Goal: Task Accomplishment & Management: Complete application form

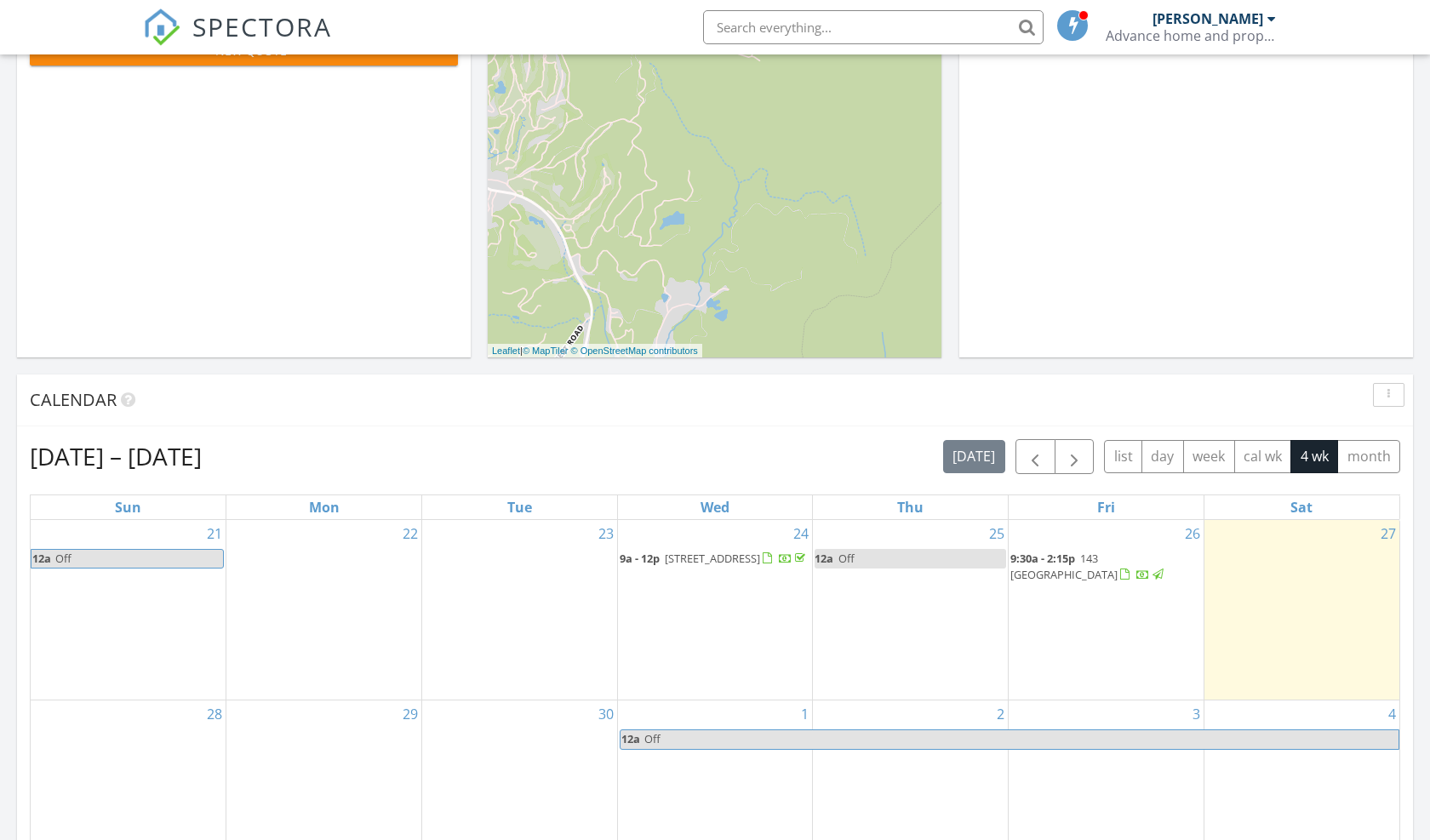
scroll to position [442, 0]
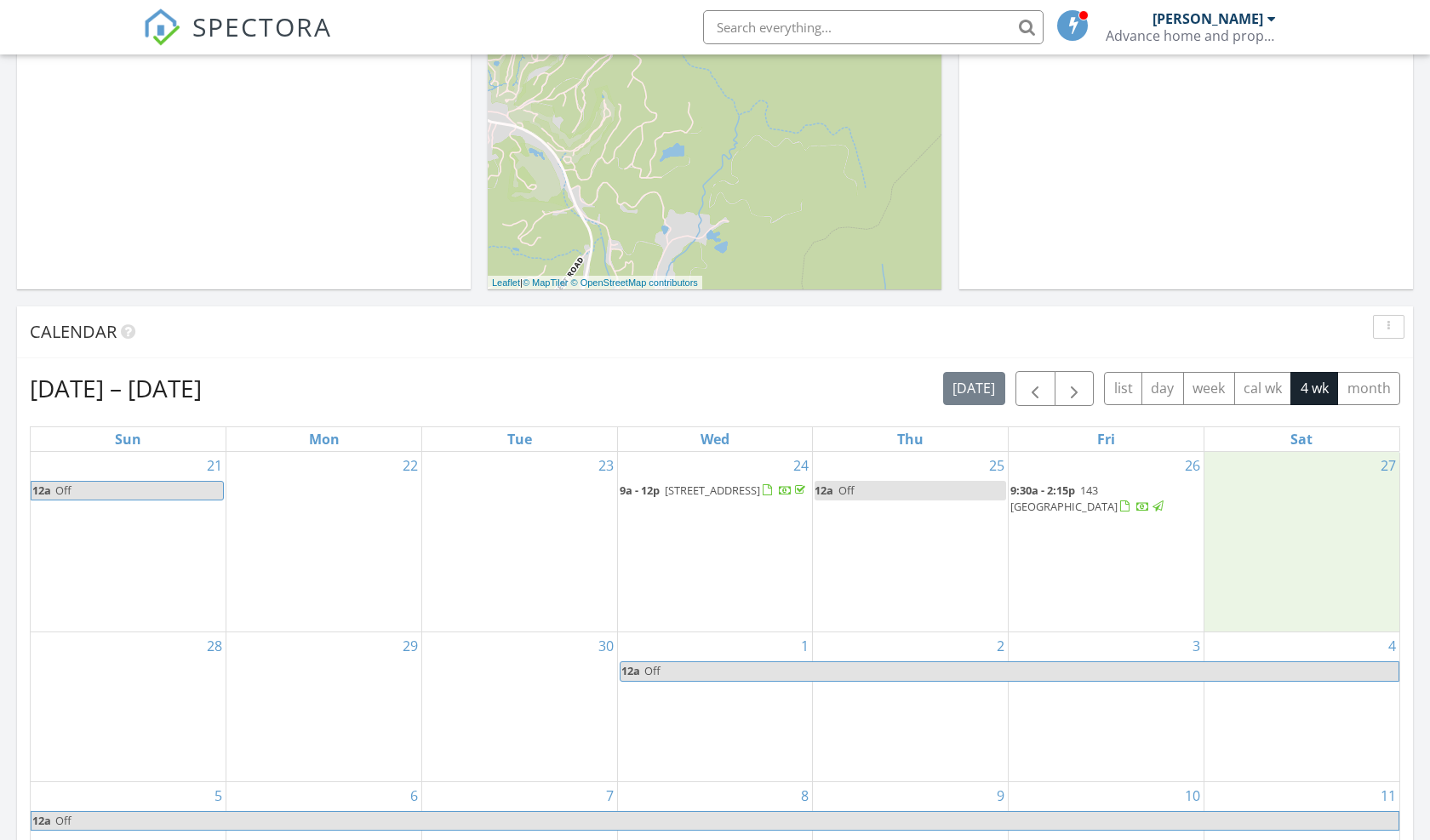
click at [1324, 518] on div "27" at bounding box center [1301, 542] width 195 height 181
click at [1320, 448] on link "Inspection" at bounding box center [1300, 448] width 88 height 27
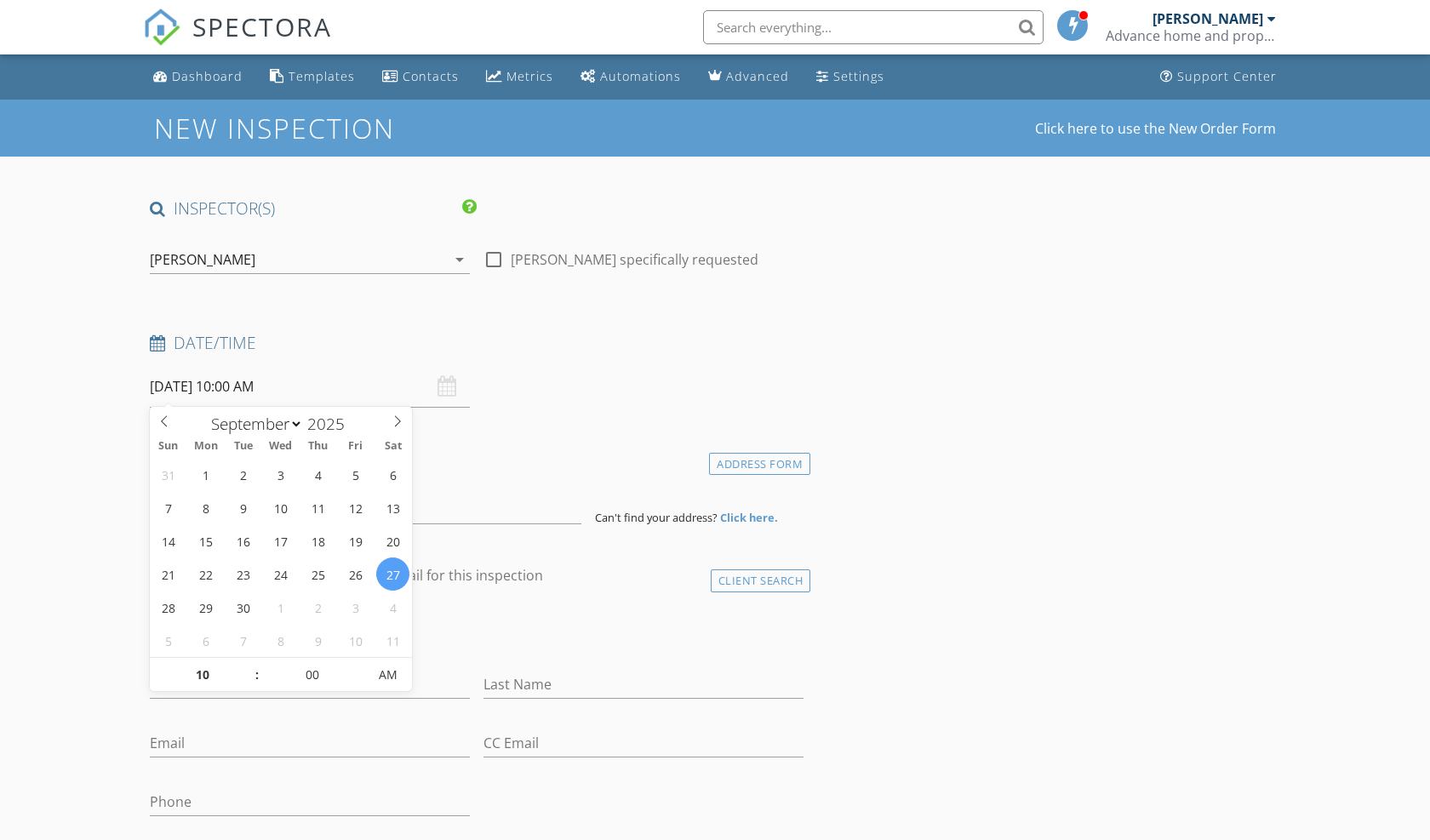
click at [240, 387] on input "[DATE] 10:00 AM" at bounding box center [309, 387] width 320 height 42
type input "11"
type input "[DATE] 11:00 AM"
click at [249, 664] on span at bounding box center [248, 665] width 12 height 17
type input "12"
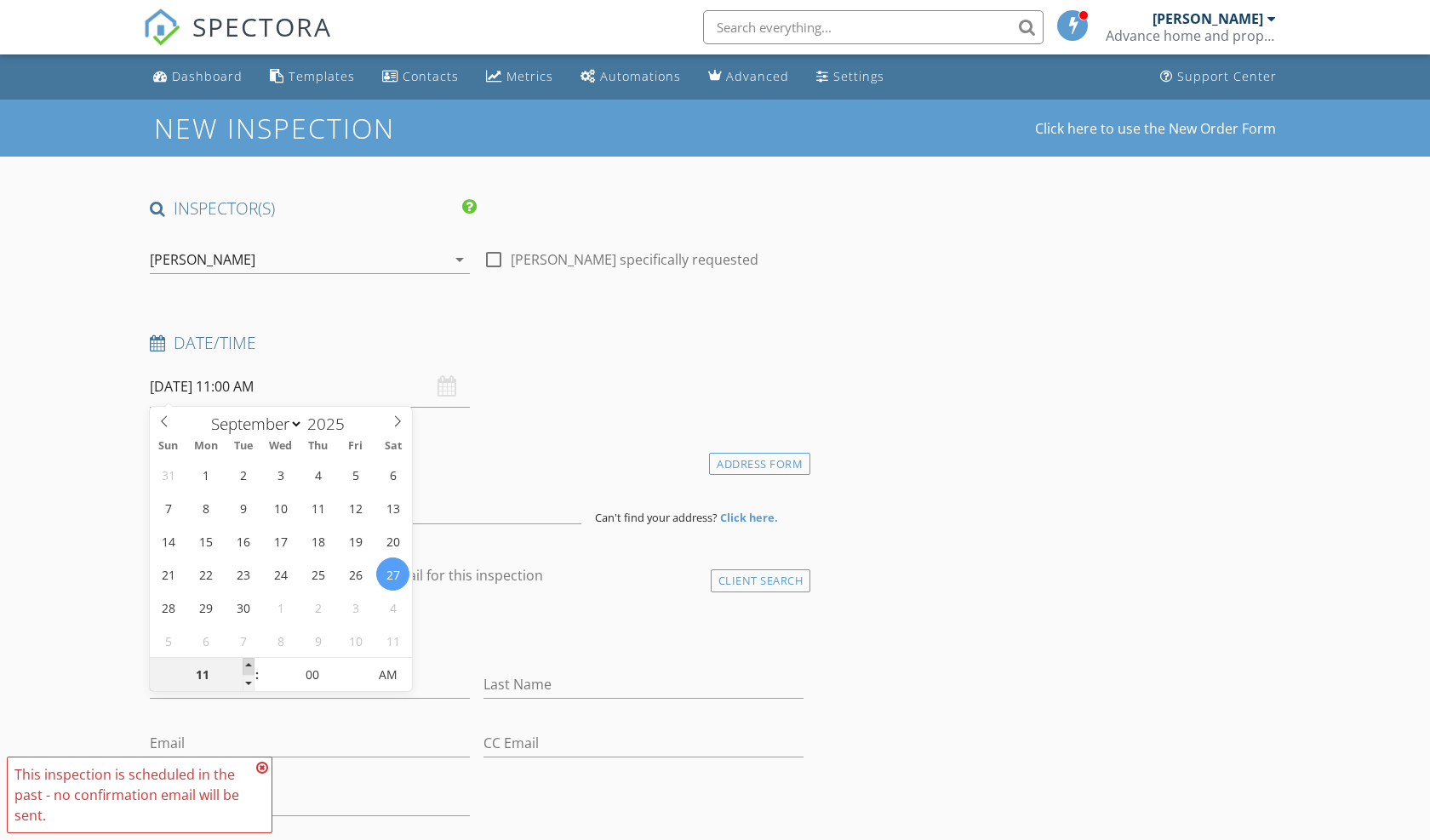
type input "09/27/2025 12:00 PM"
click at [249, 664] on span at bounding box center [248, 665] width 12 height 17
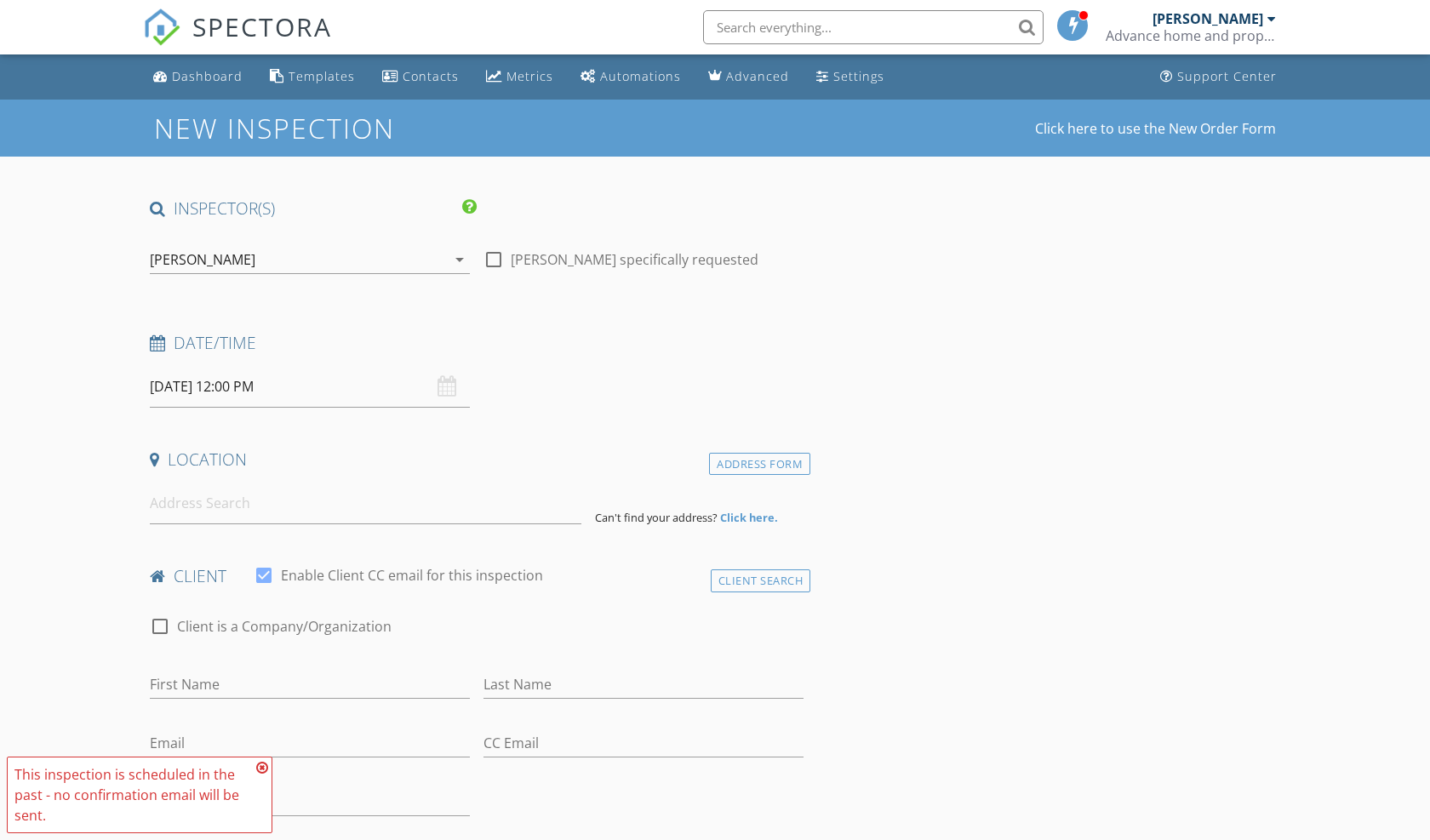
click at [261, 765] on icon at bounding box center [262, 767] width 12 height 14
click at [229, 502] on input at bounding box center [365, 504] width 431 height 42
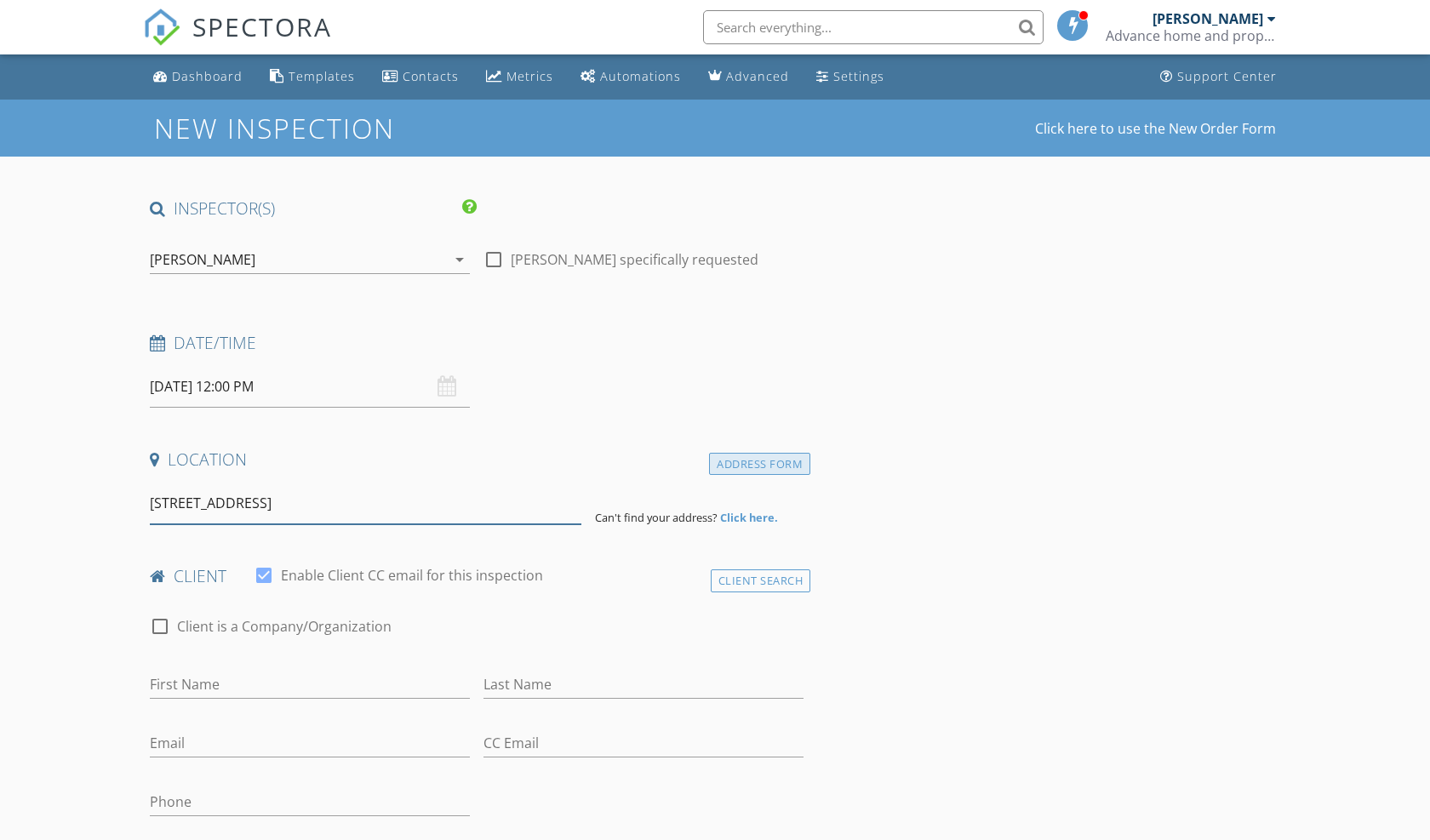
type input "79 Rexwood Ln"
click at [751, 463] on div "Address Form" at bounding box center [758, 464] width 101 height 23
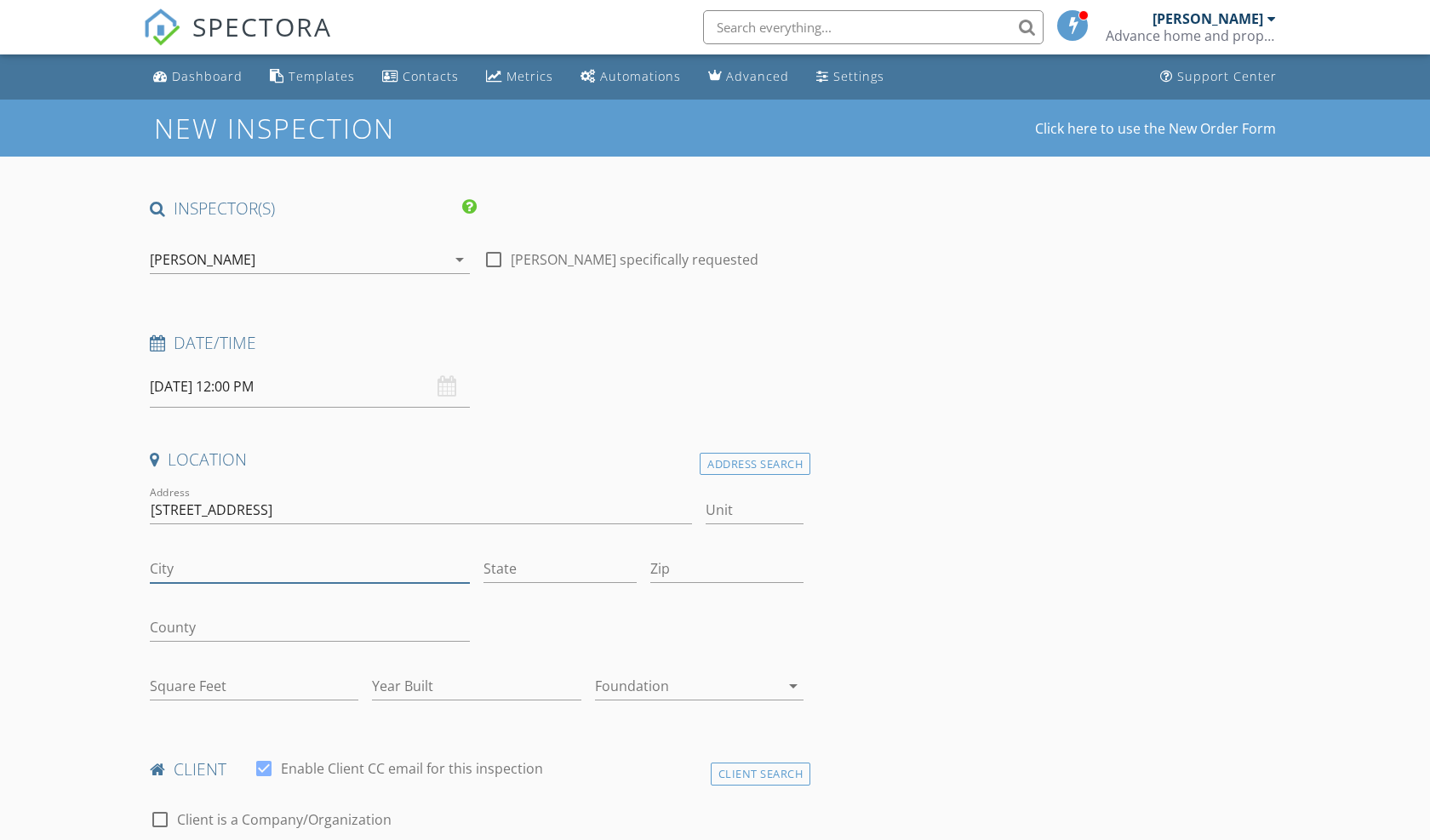
click at [318, 562] on input "City" at bounding box center [309, 569] width 320 height 28
type input "Sapphire"
click at [506, 565] on input "State" at bounding box center [559, 569] width 153 height 28
type input "n"
type input "NC"
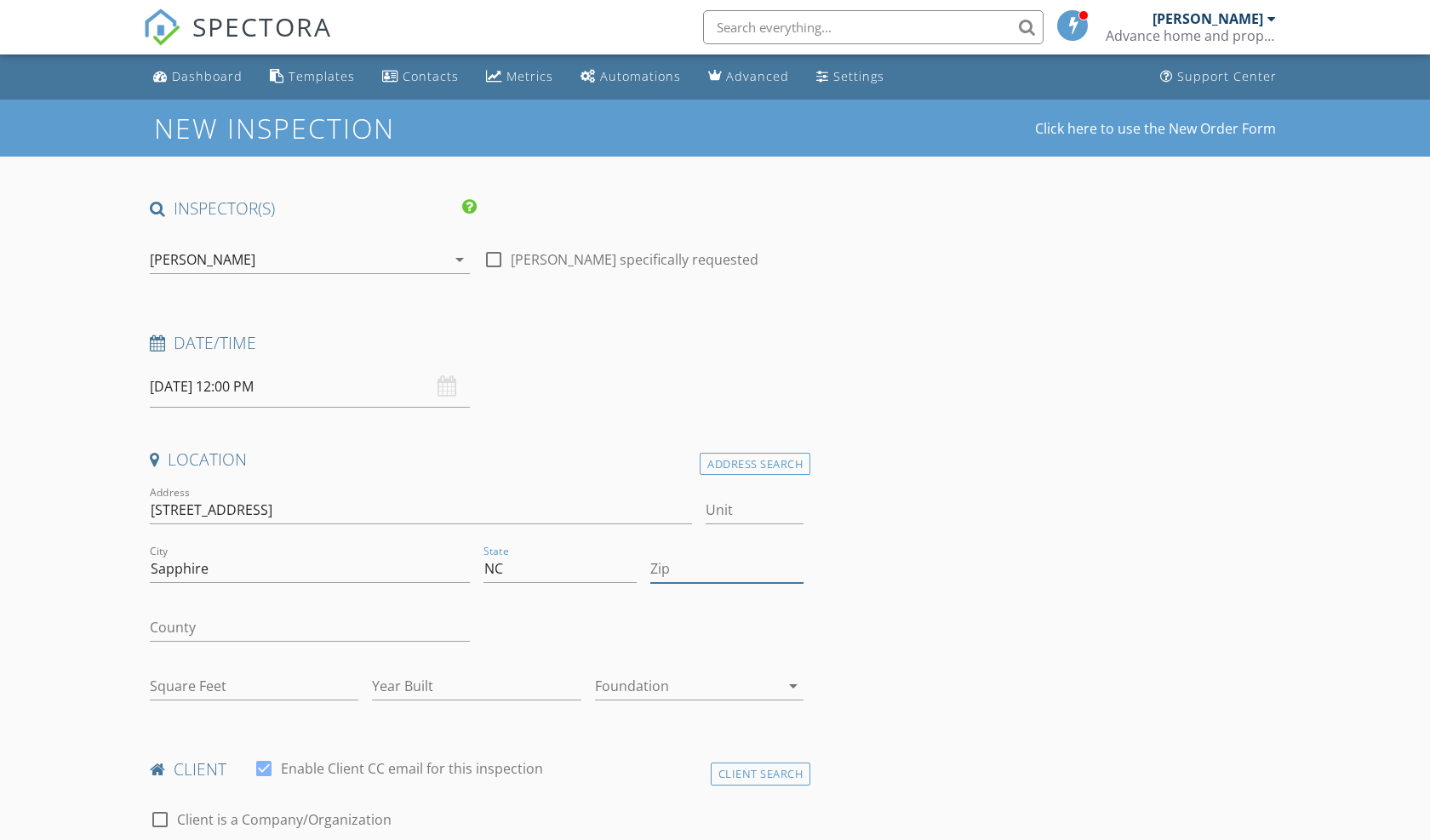
click at [668, 558] on input "Zip" at bounding box center [726, 569] width 153 height 28
type input "28774"
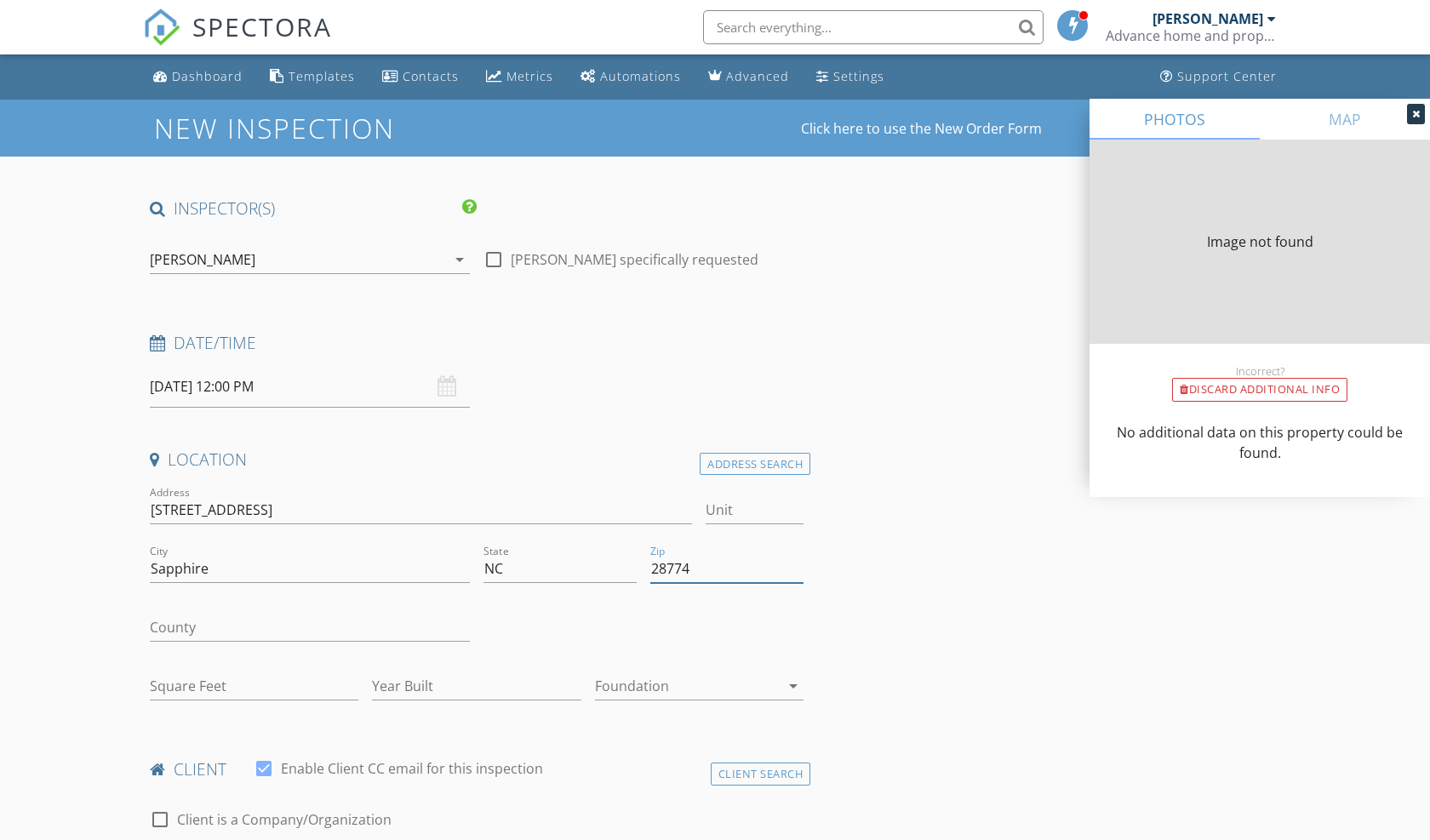
type input "4033"
type input "1997"
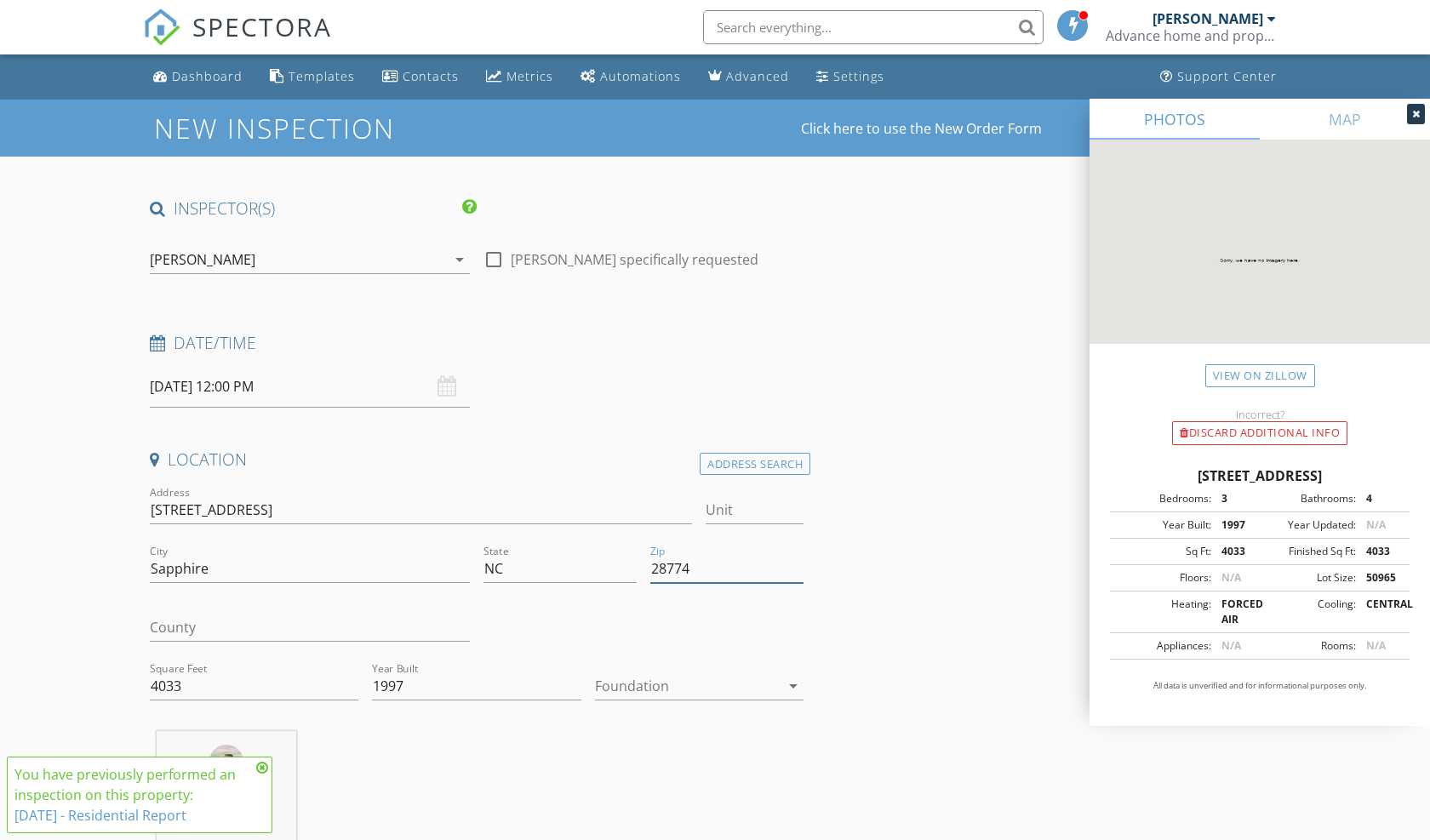
type input "28774"
click at [265, 767] on icon at bounding box center [262, 767] width 12 height 14
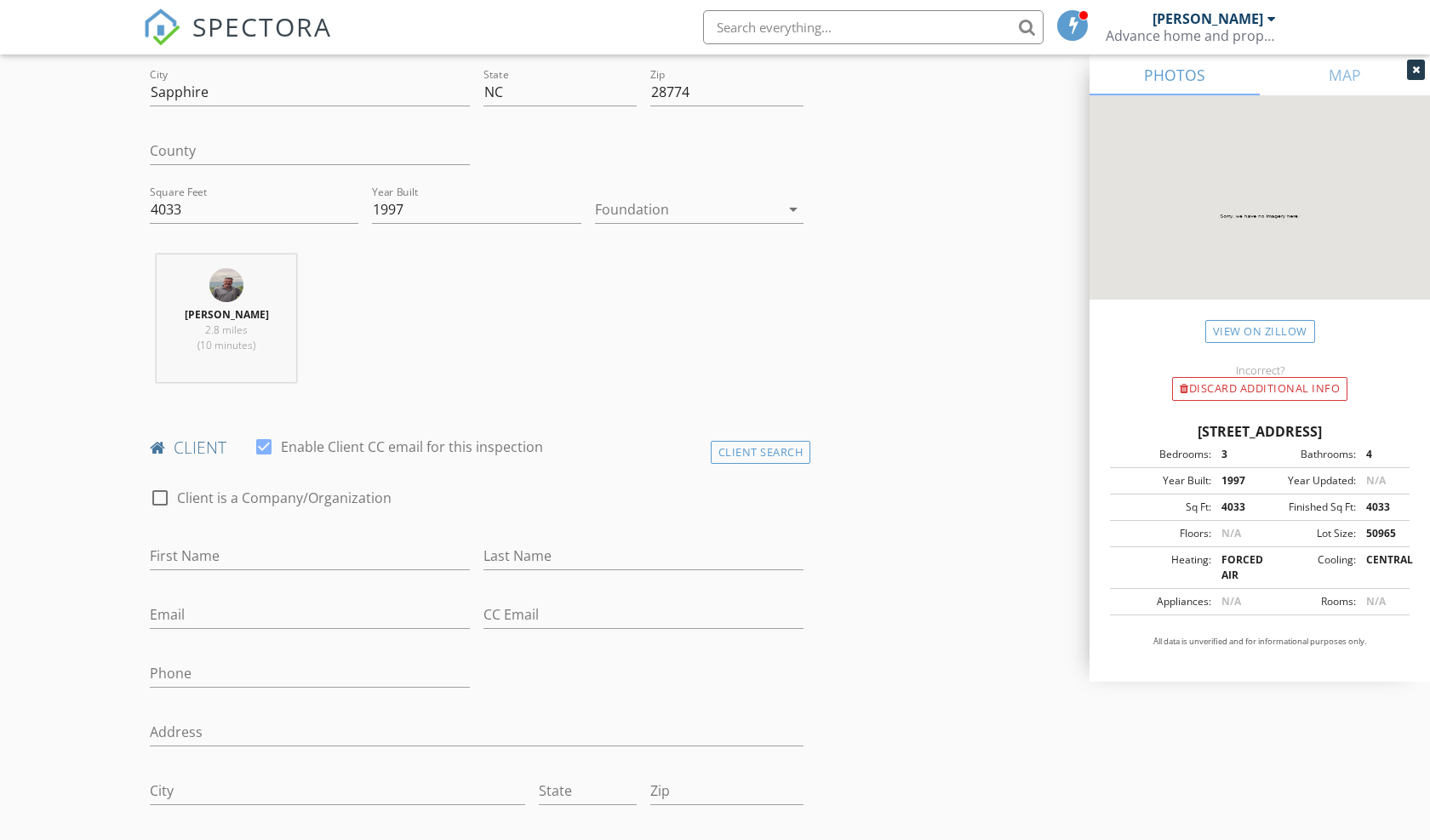
scroll to position [511, 0]
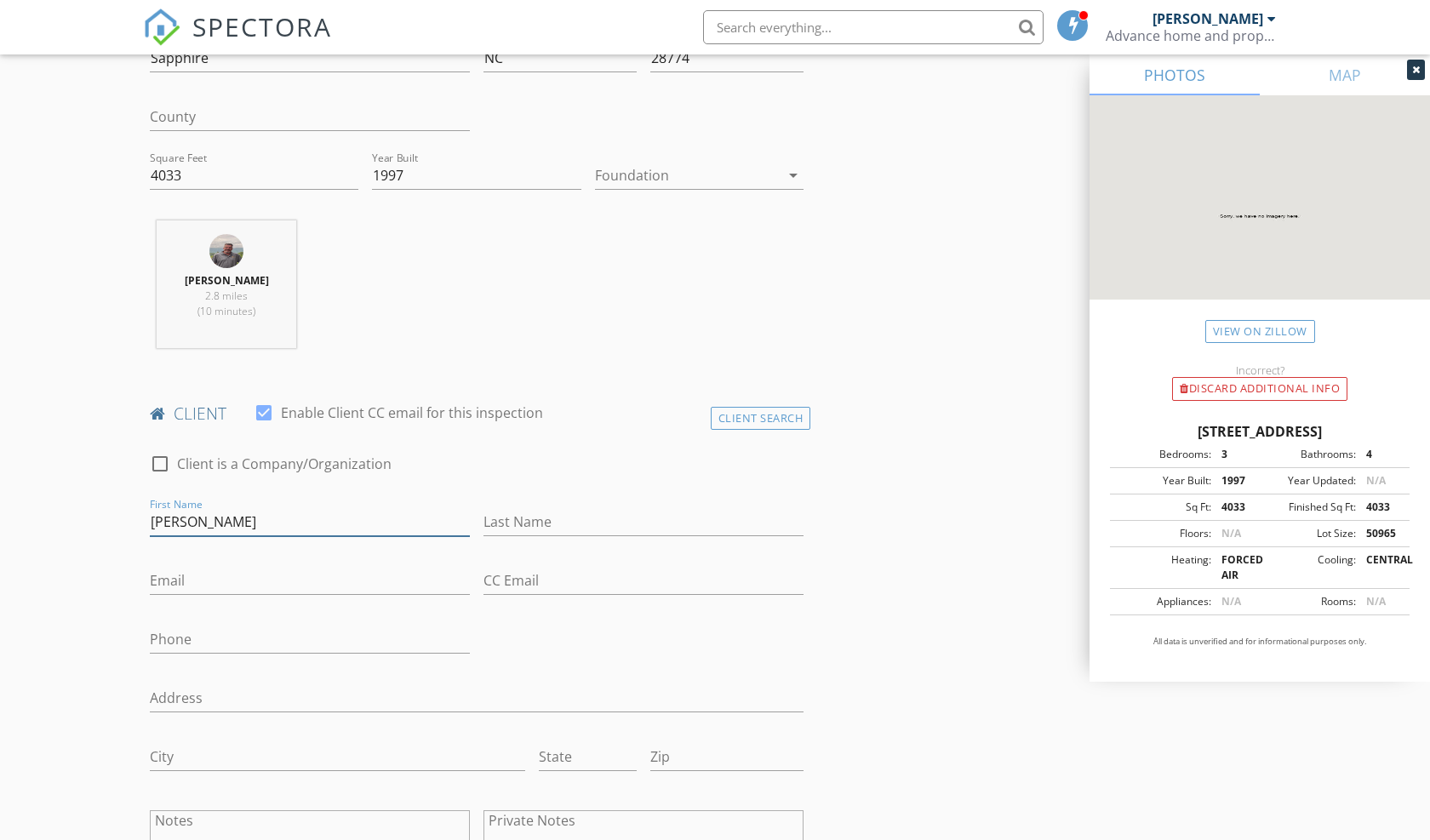
type input "Keith"
click at [540, 524] on input "Last Name" at bounding box center [643, 522] width 320 height 28
type input "Hart"
click at [325, 576] on input "Email" at bounding box center [309, 581] width 320 height 28
type input "jkabdlac@gmail.com"
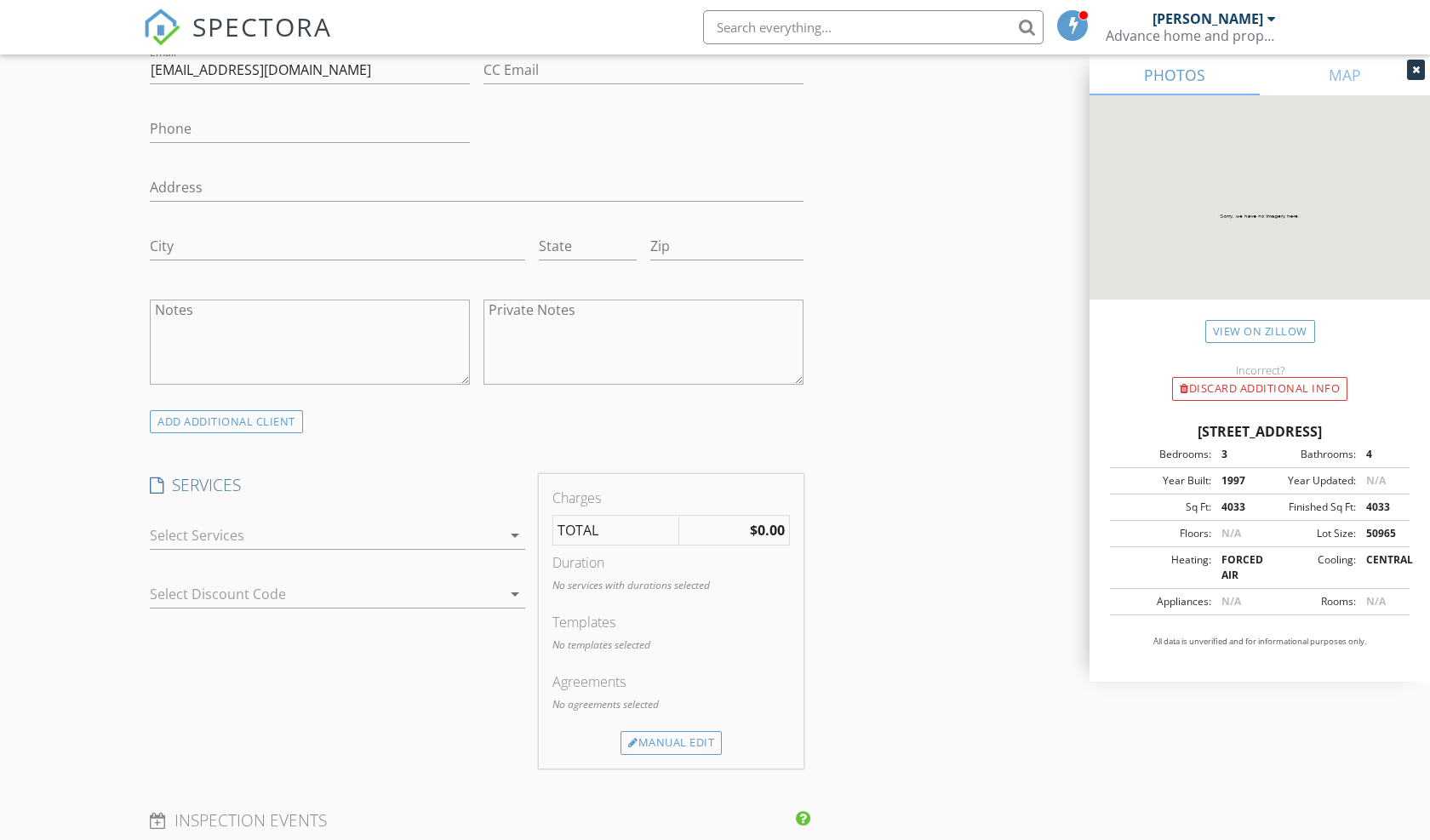
scroll to position [1054, 0]
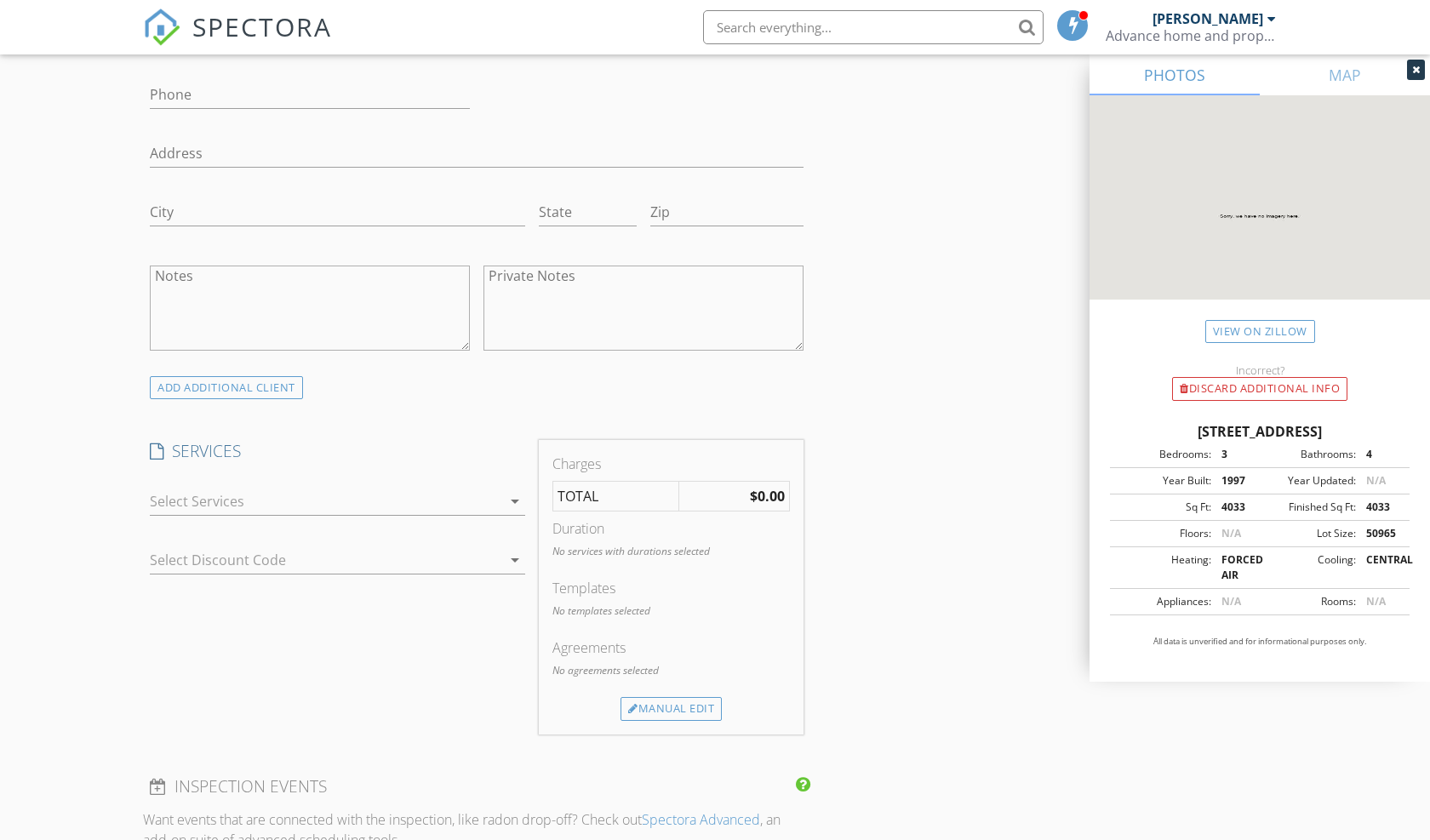
click at [520, 496] on icon "arrow_drop_down" at bounding box center [515, 501] width 20 height 20
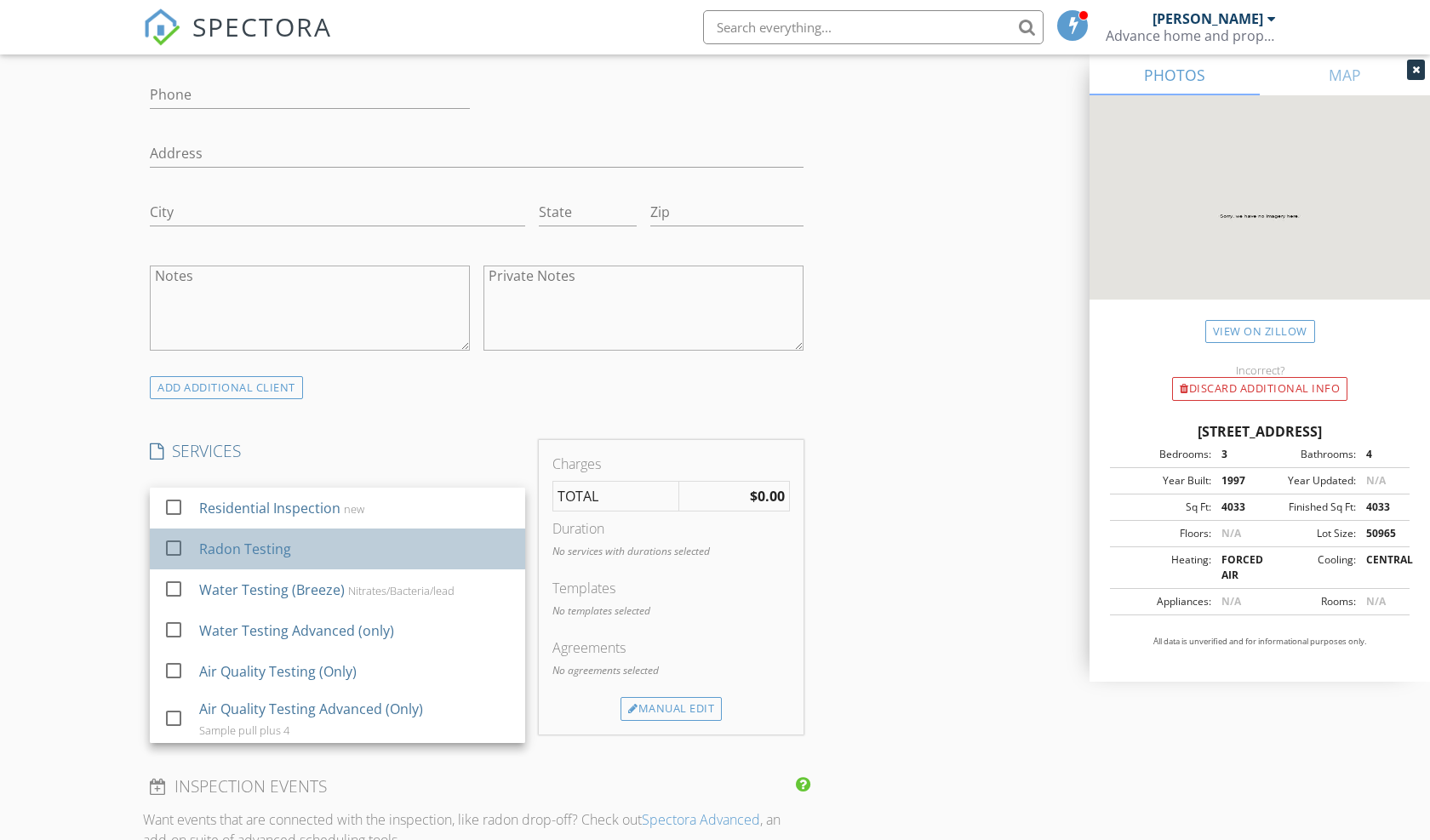
click at [450, 541] on div "Radon Testing" at bounding box center [355, 549] width 312 height 34
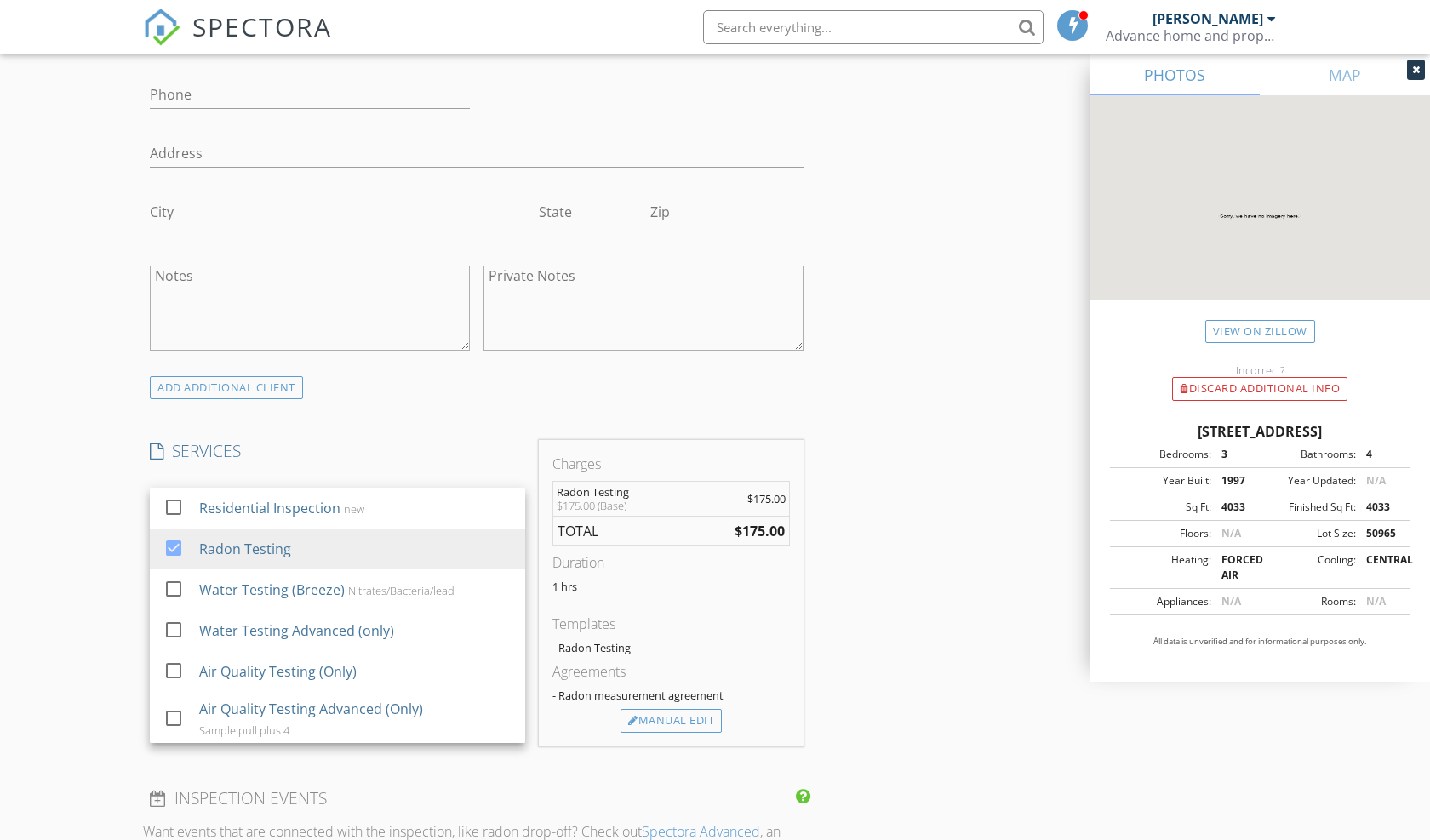
click at [874, 538] on div "INSPECTOR(S) check_box Robert Wilson PRIMARY Robert Wilson arrow_drop_down chec…" at bounding box center [715, 565] width 1144 height 2845
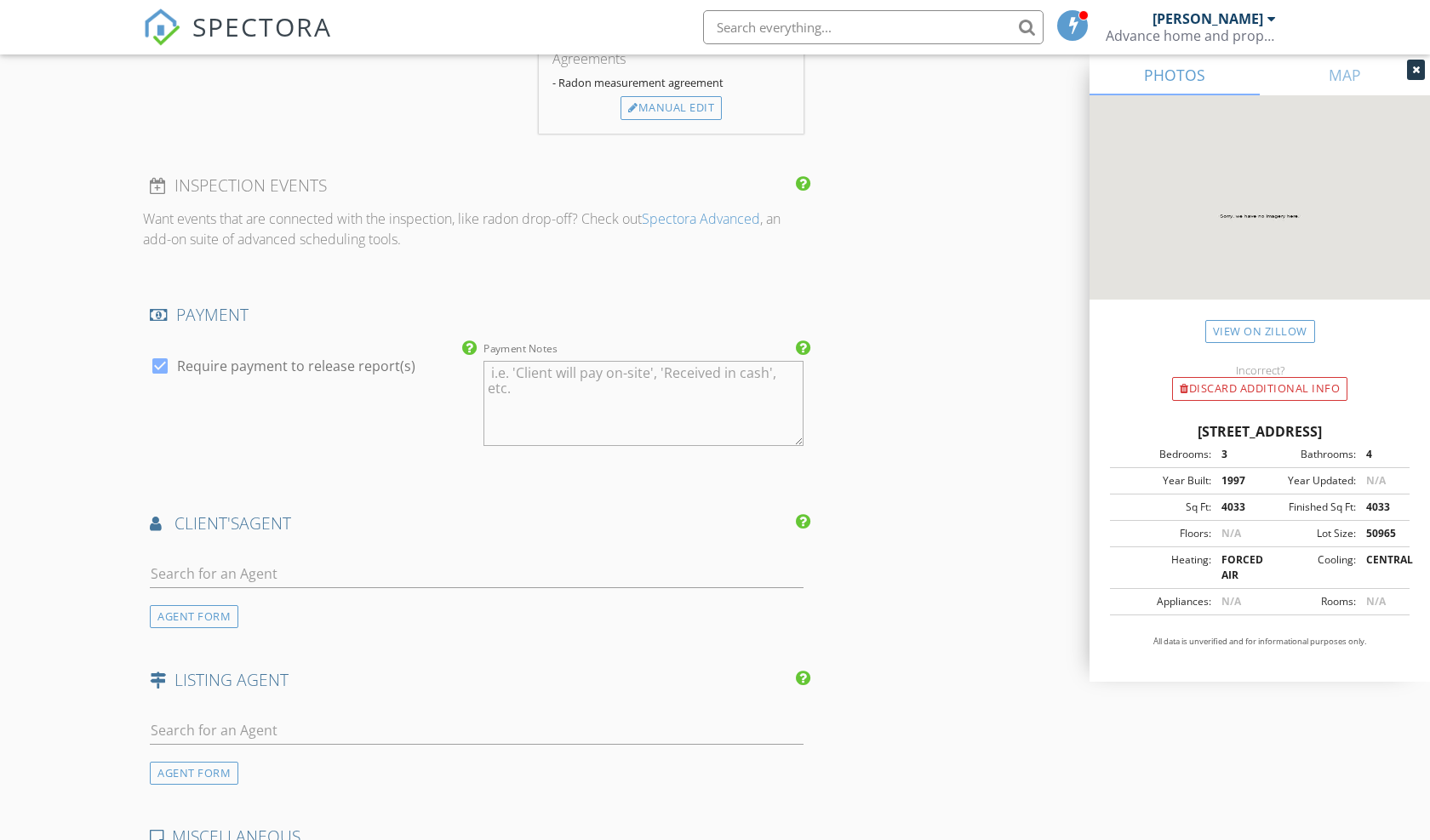
scroll to position [1702, 0]
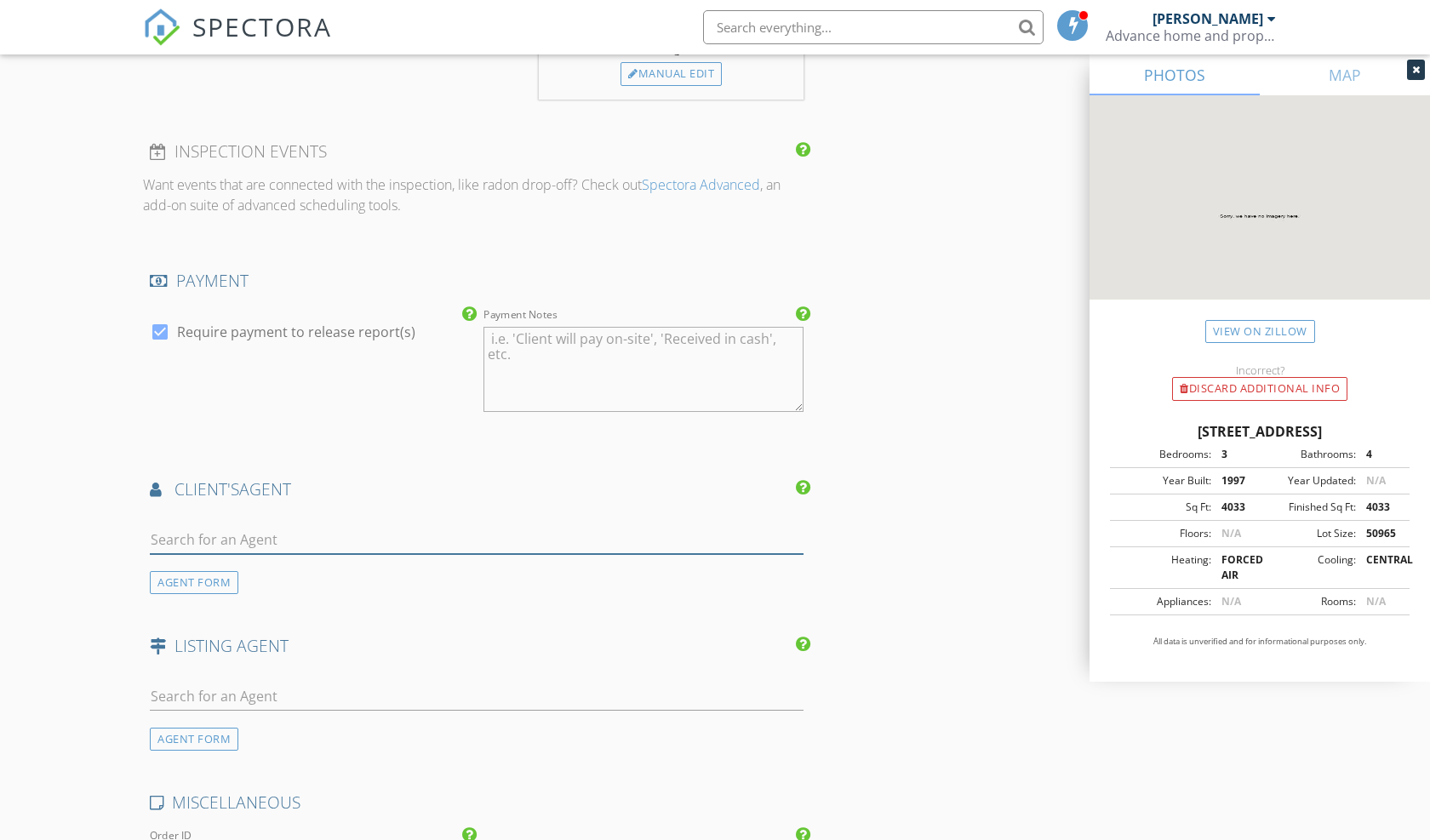
click at [283, 540] on input "text" at bounding box center [476, 540] width 654 height 28
type input "mar"
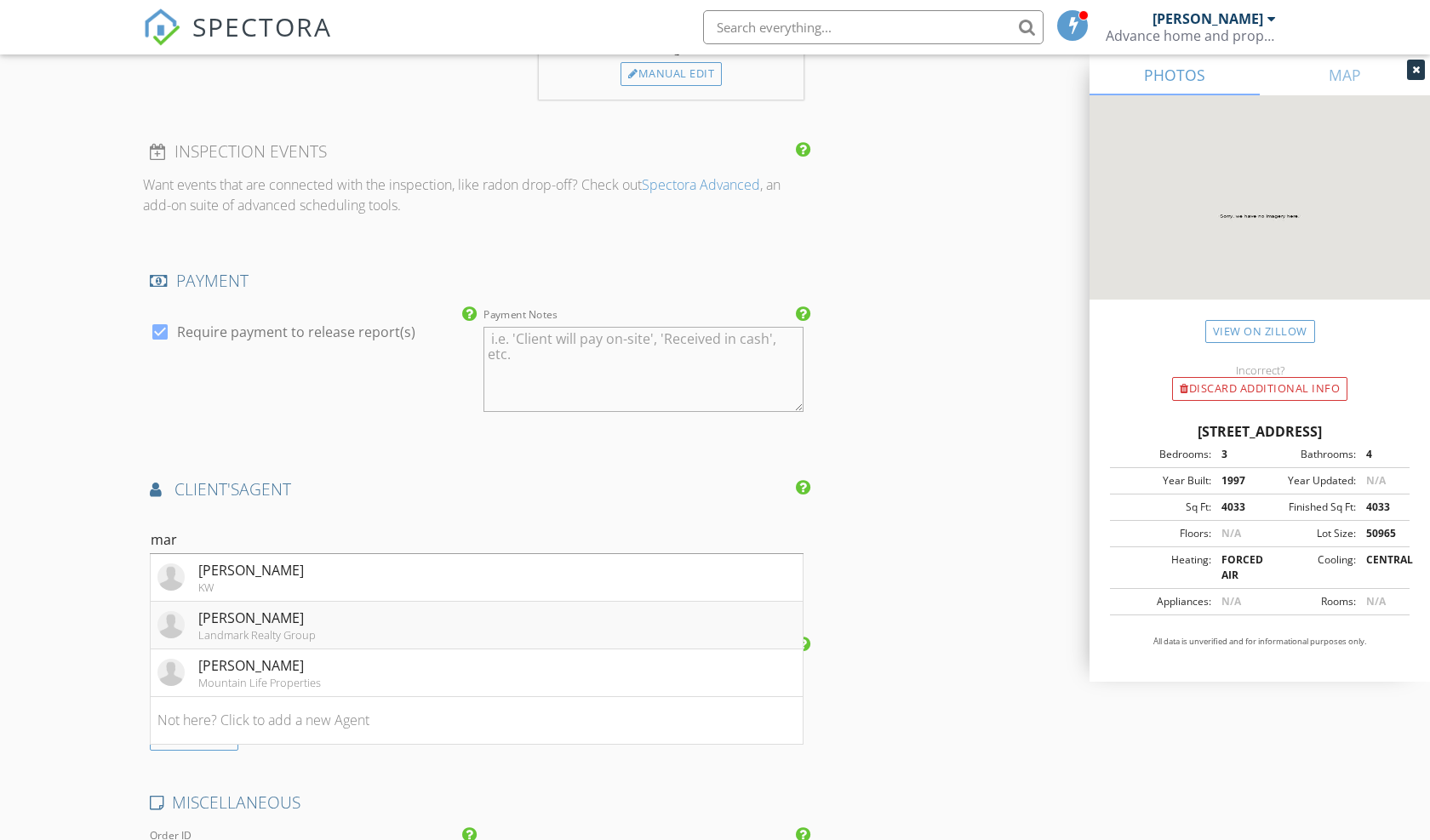
click at [304, 628] on div "Landmark Realty Group" at bounding box center [257, 634] width 118 height 14
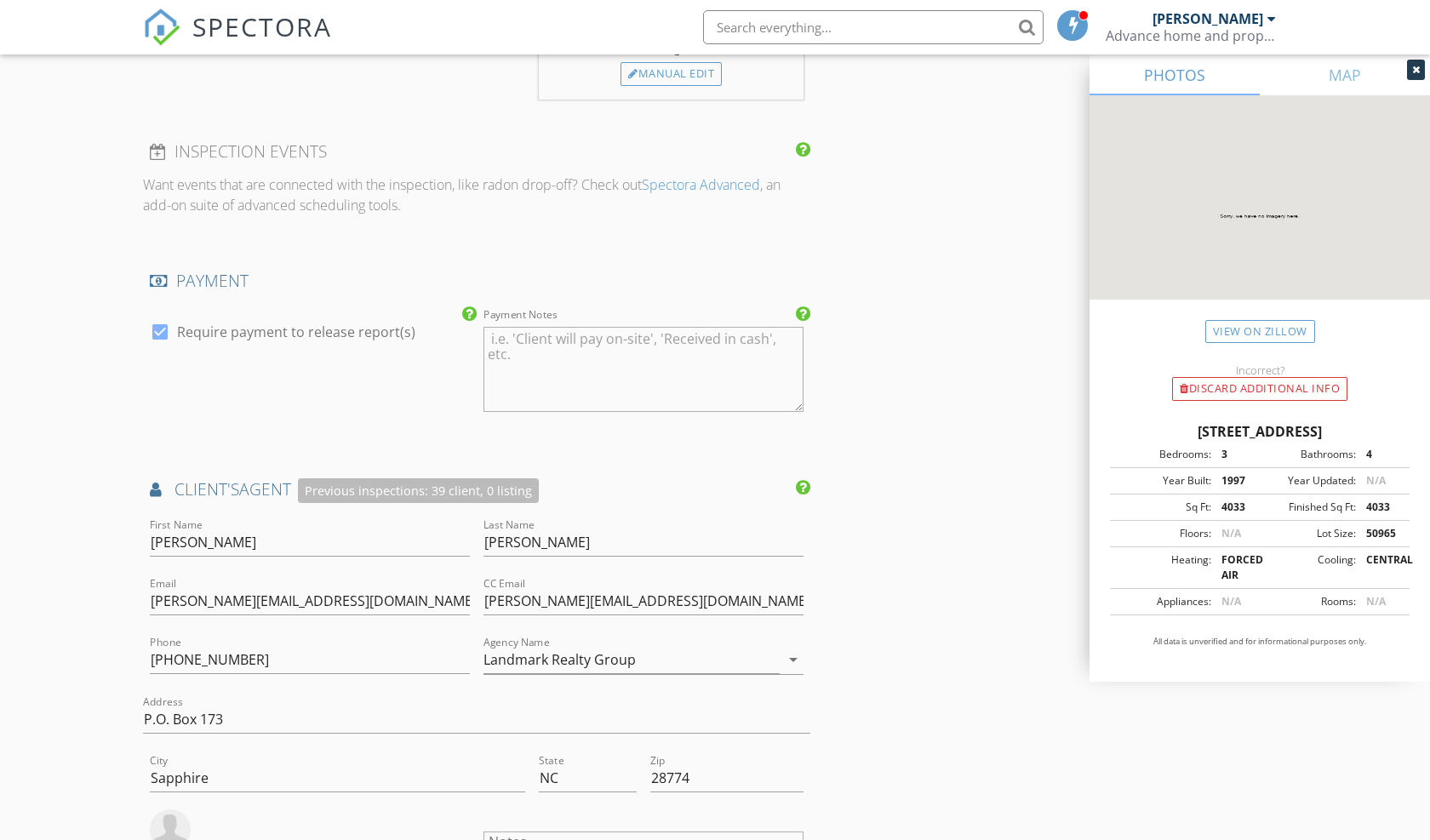
click at [899, 577] on div "INSPECTOR(S) check_box Robert Wilson PRIMARY Robert Wilson arrow_drop_down chec…" at bounding box center [715, 170] width 1144 height 3349
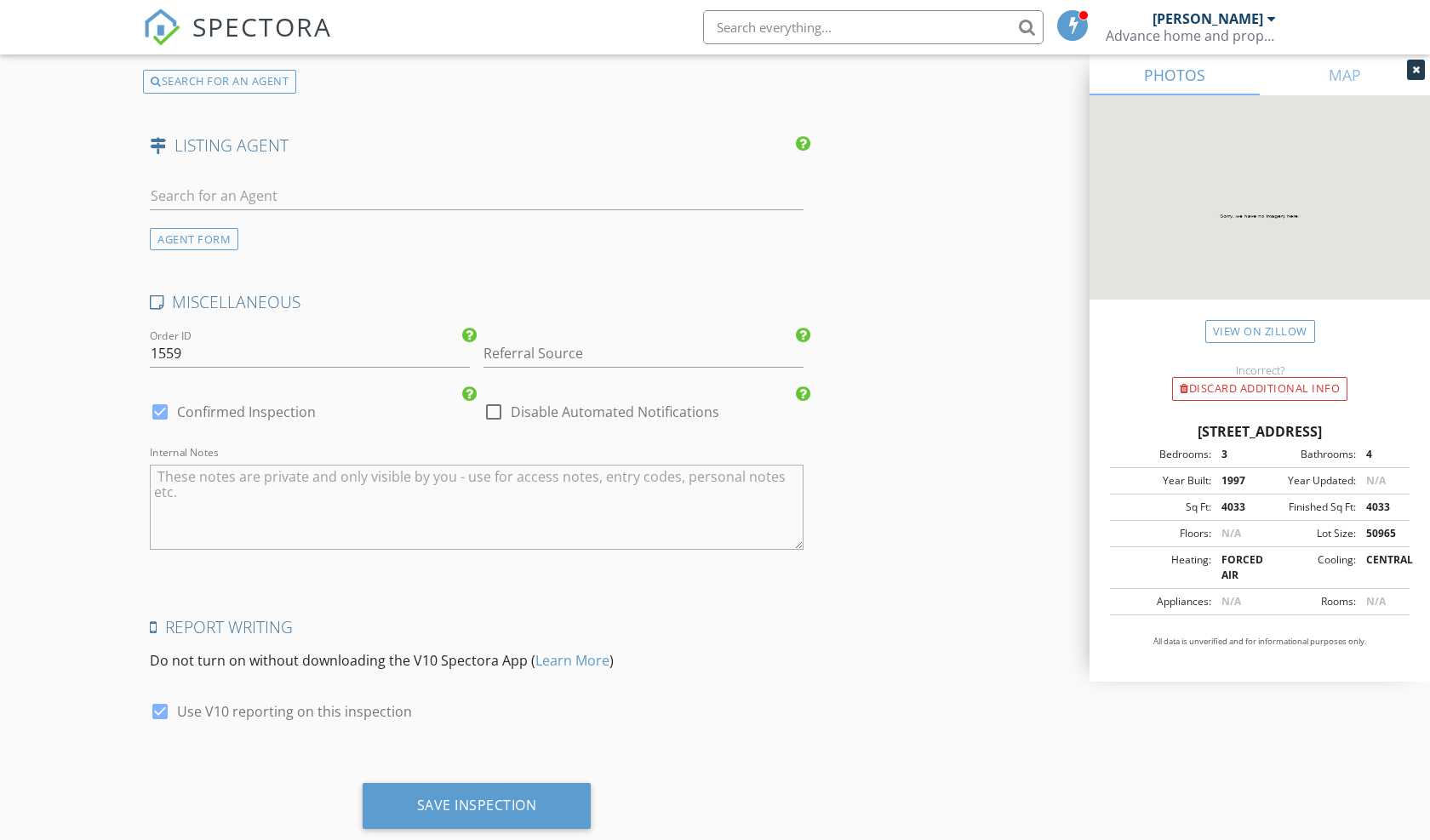
scroll to position [2740, 0]
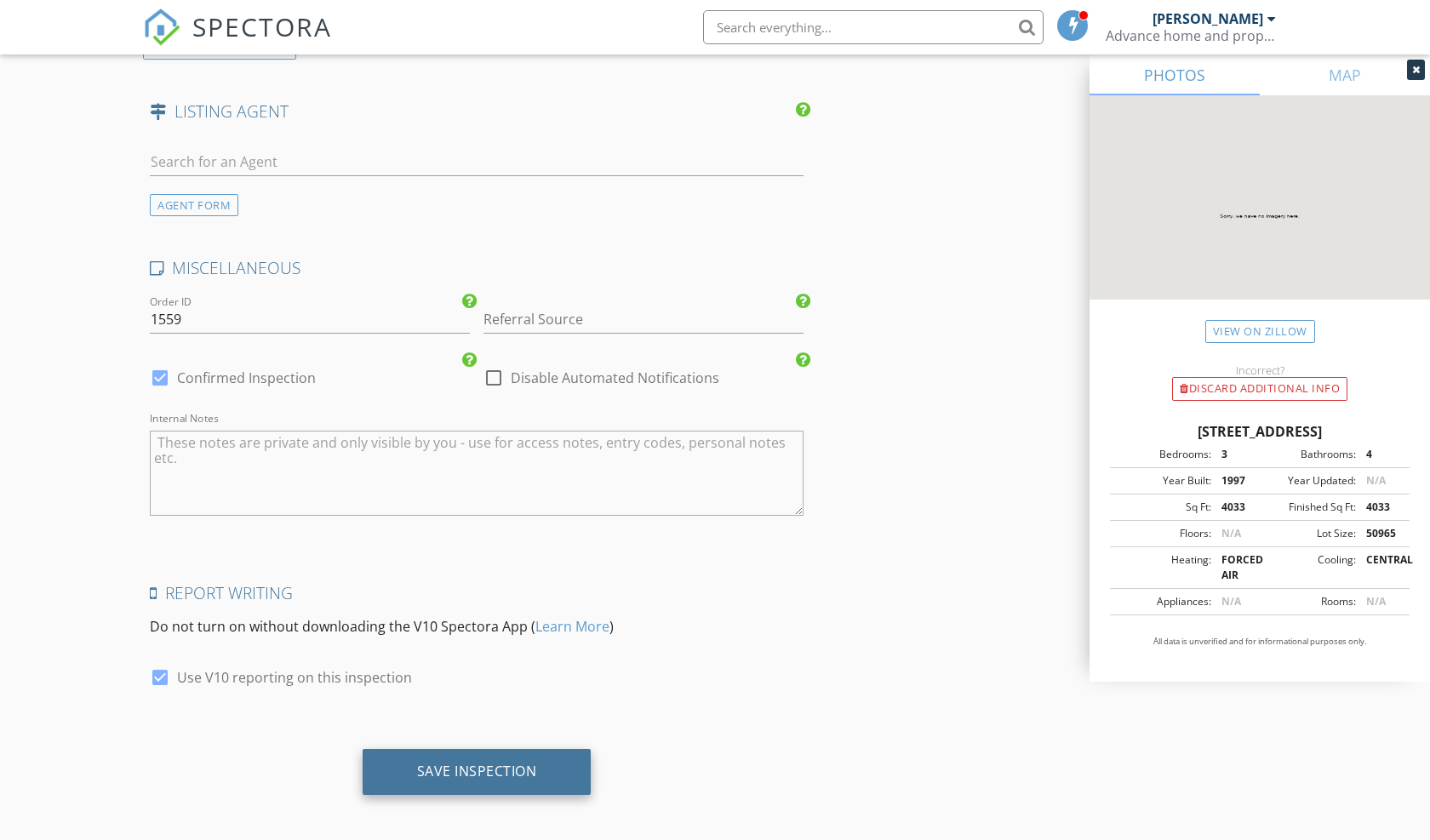
click at [478, 762] on div "Save Inspection" at bounding box center [477, 770] width 120 height 17
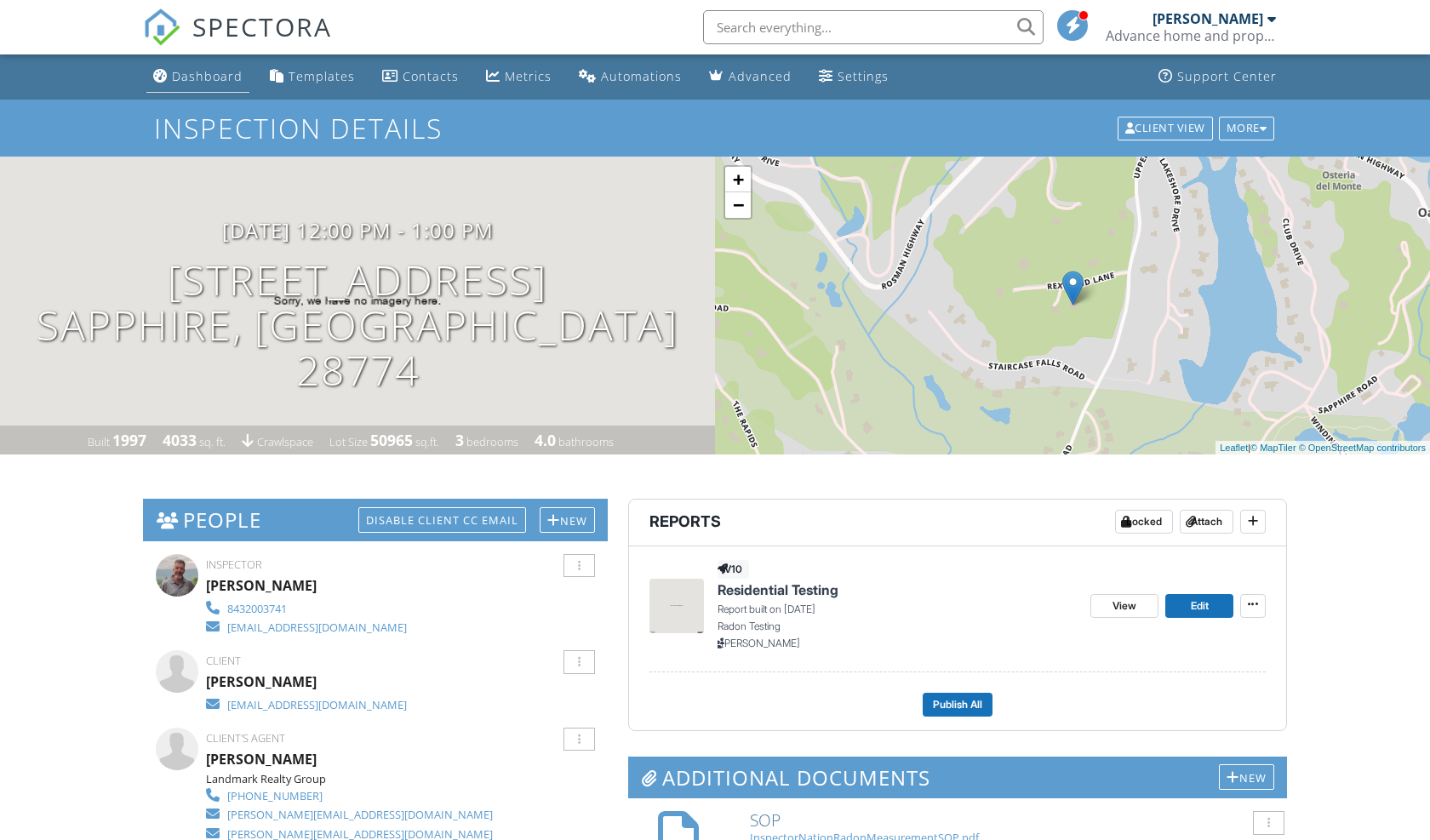
click at [224, 75] on div "Dashboard" at bounding box center [207, 76] width 71 height 16
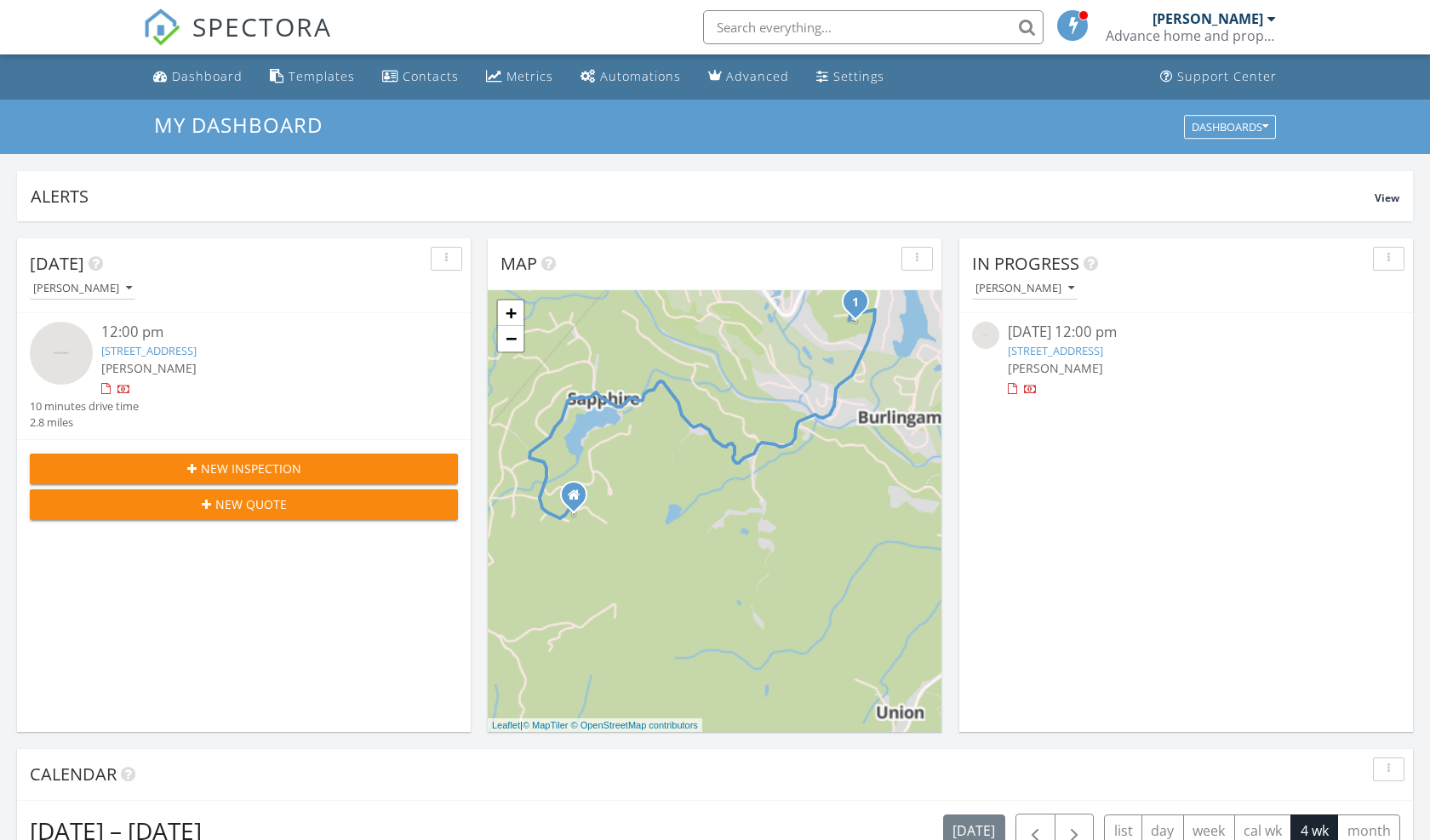
scroll to position [1549, 1431]
